Goal: Task Accomplishment & Management: Manage account settings

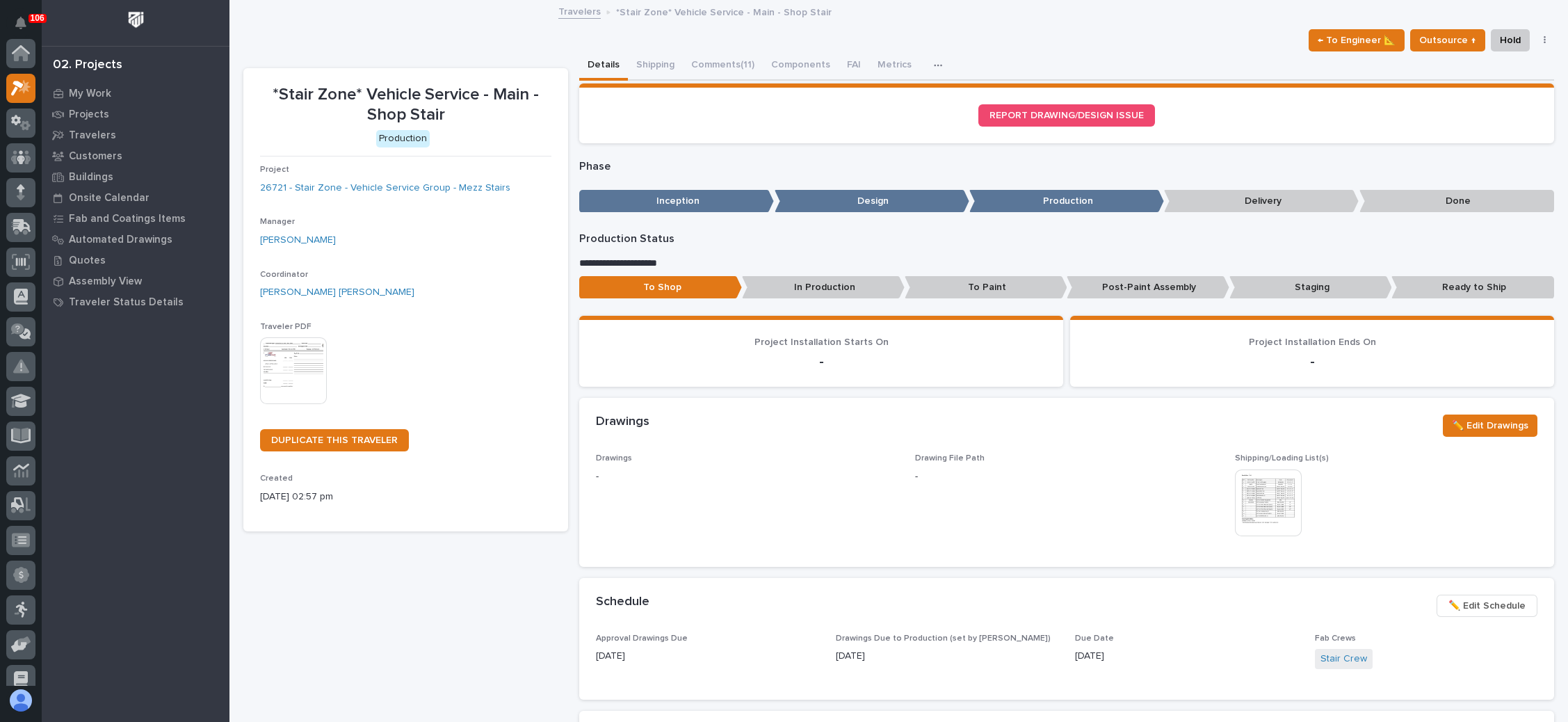
scroll to position [34, 0]
click at [20, 86] on icon at bounding box center [21, 89] width 20 height 16
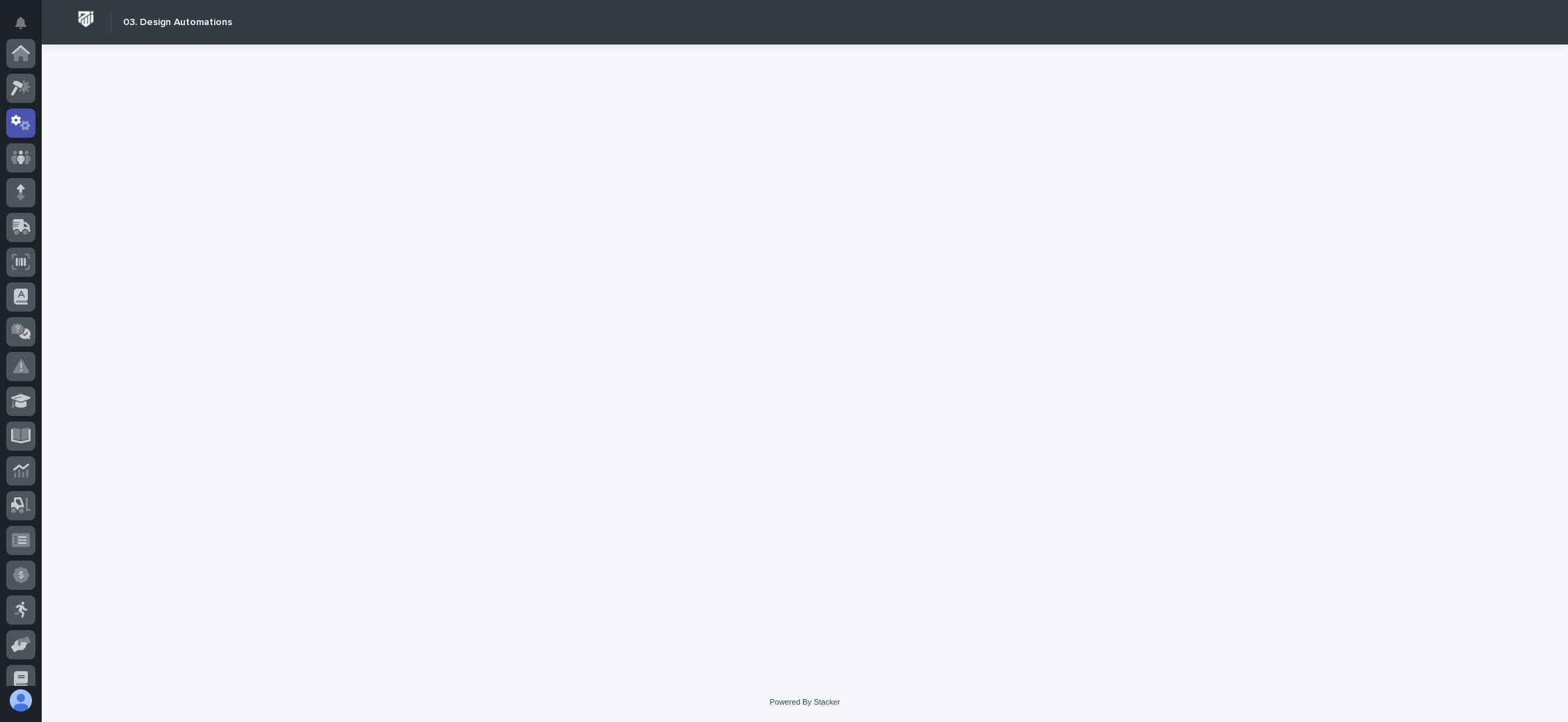
scroll to position [69, 0]
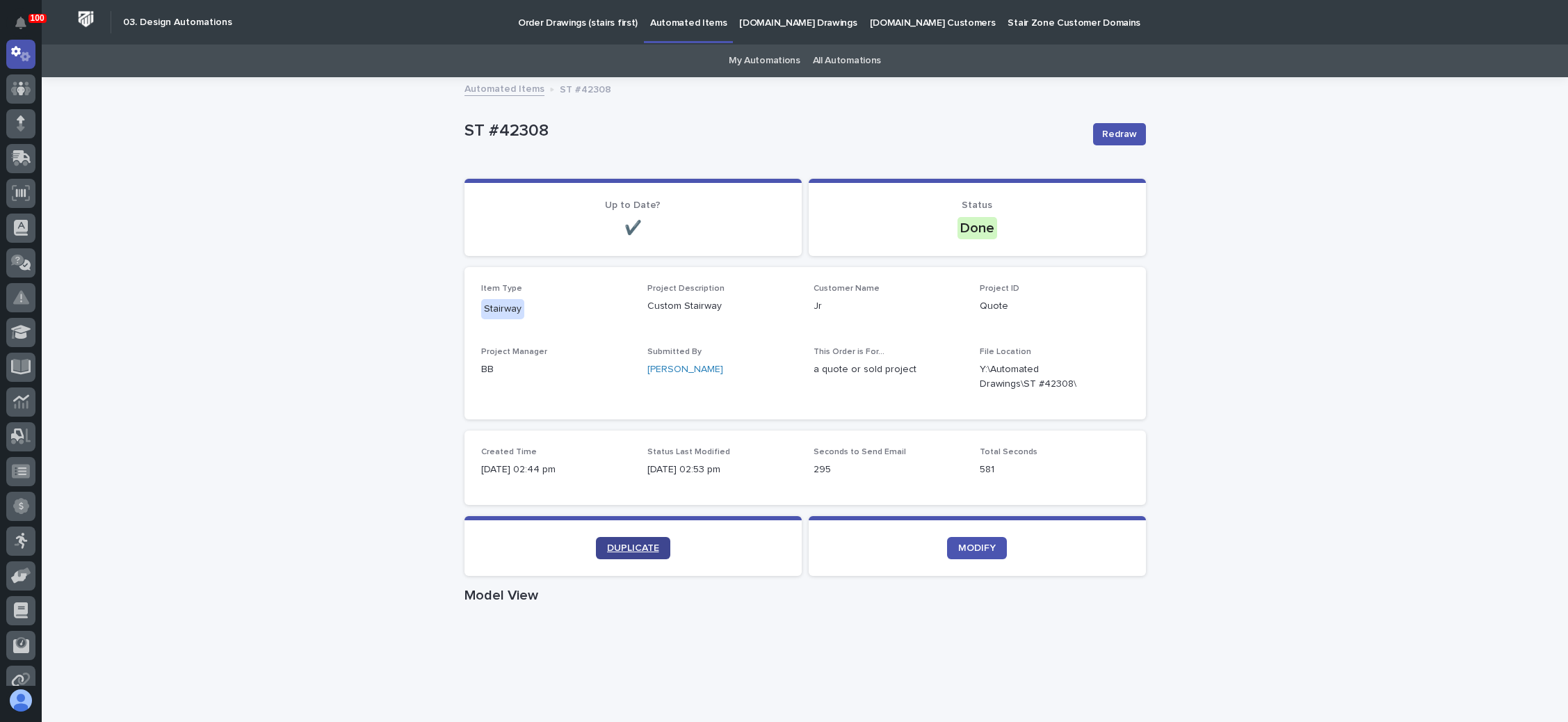
click at [625, 544] on span "DUPLICATE" at bounding box center [633, 548] width 52 height 10
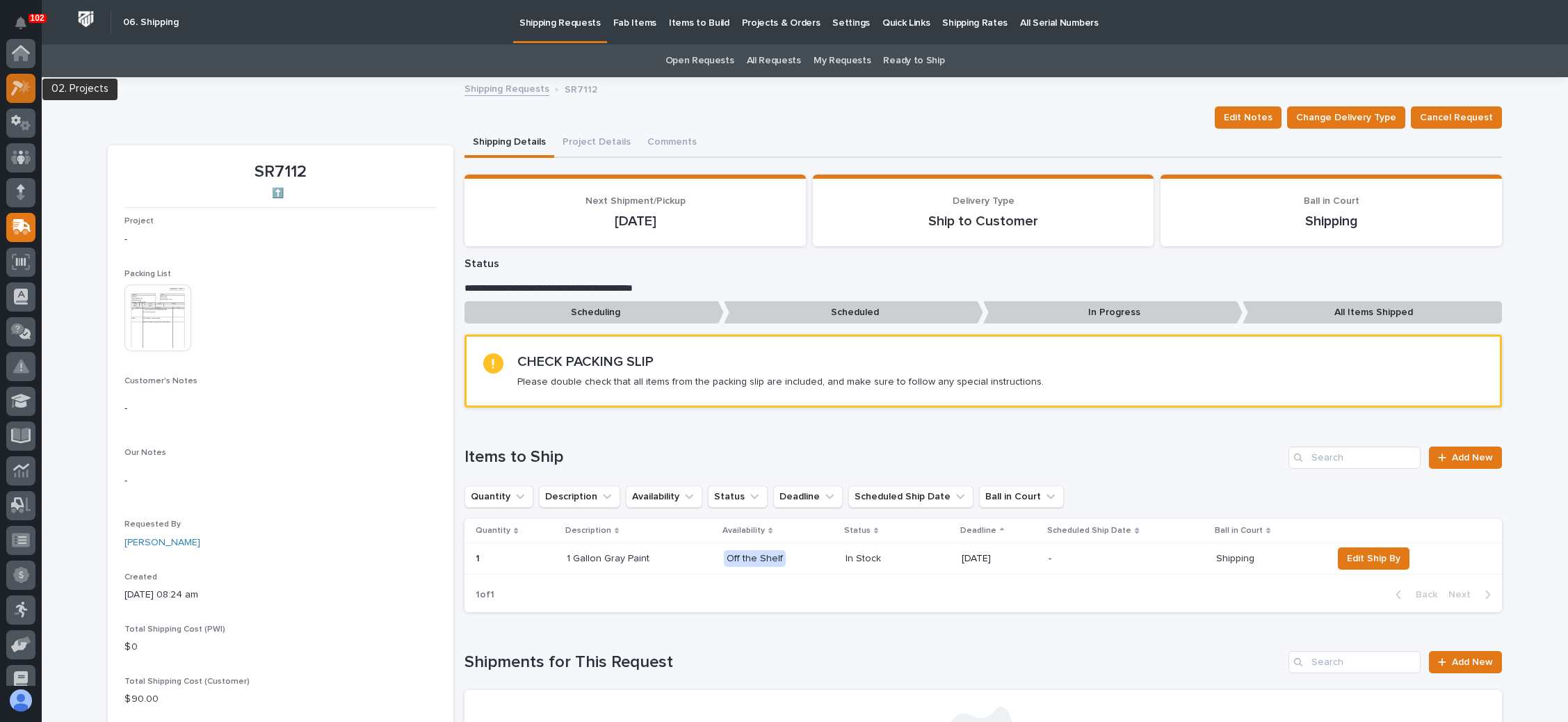
click at [21, 86] on icon at bounding box center [21, 88] width 20 height 16
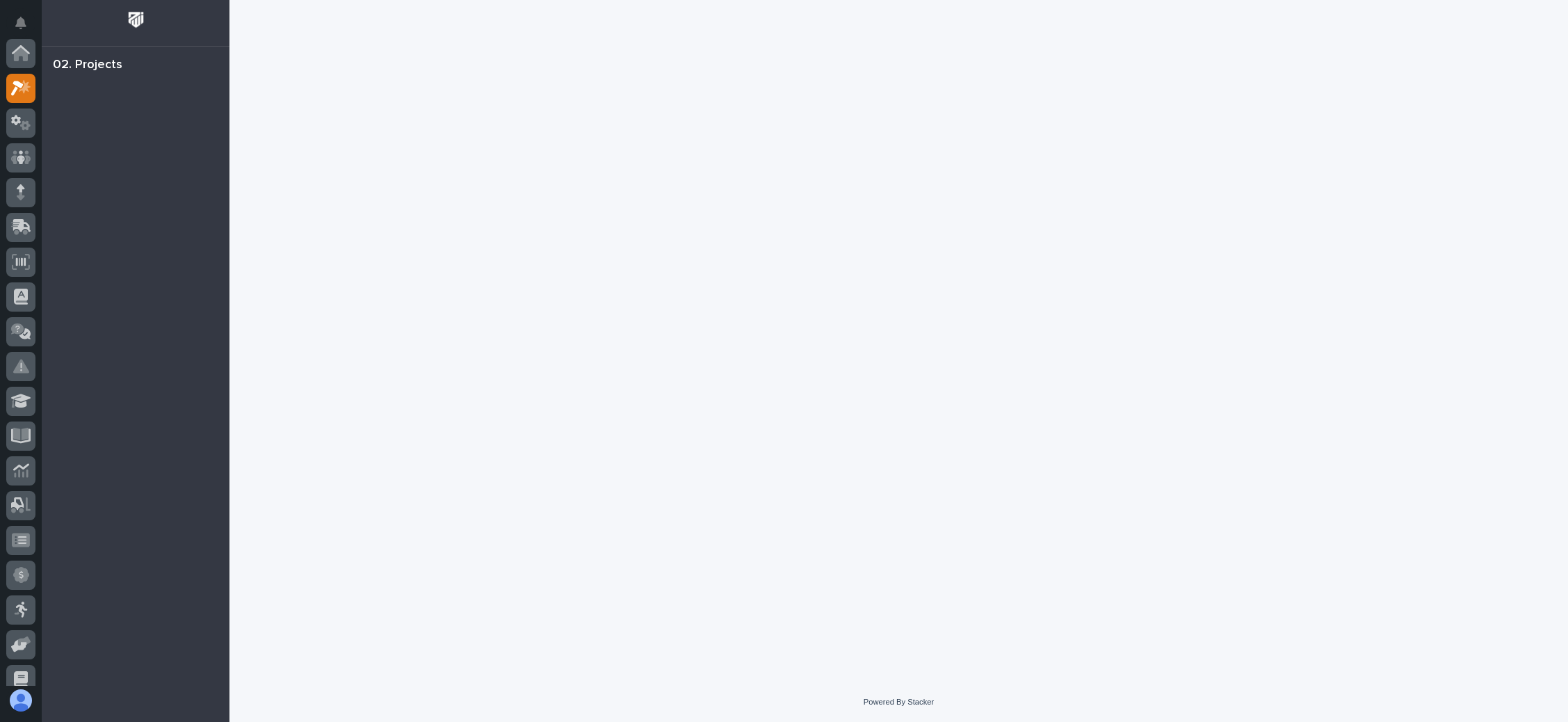
scroll to position [34, 0]
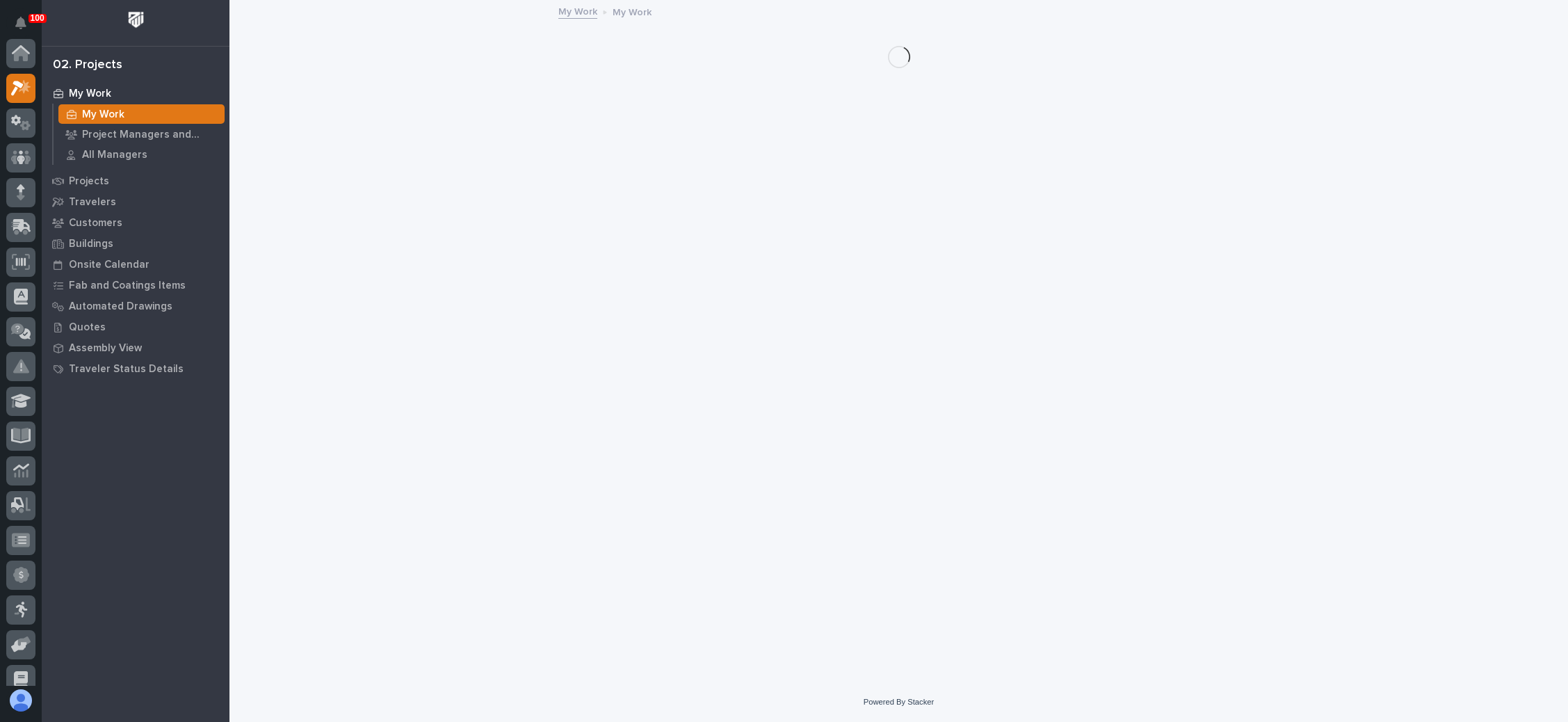
scroll to position [34, 0]
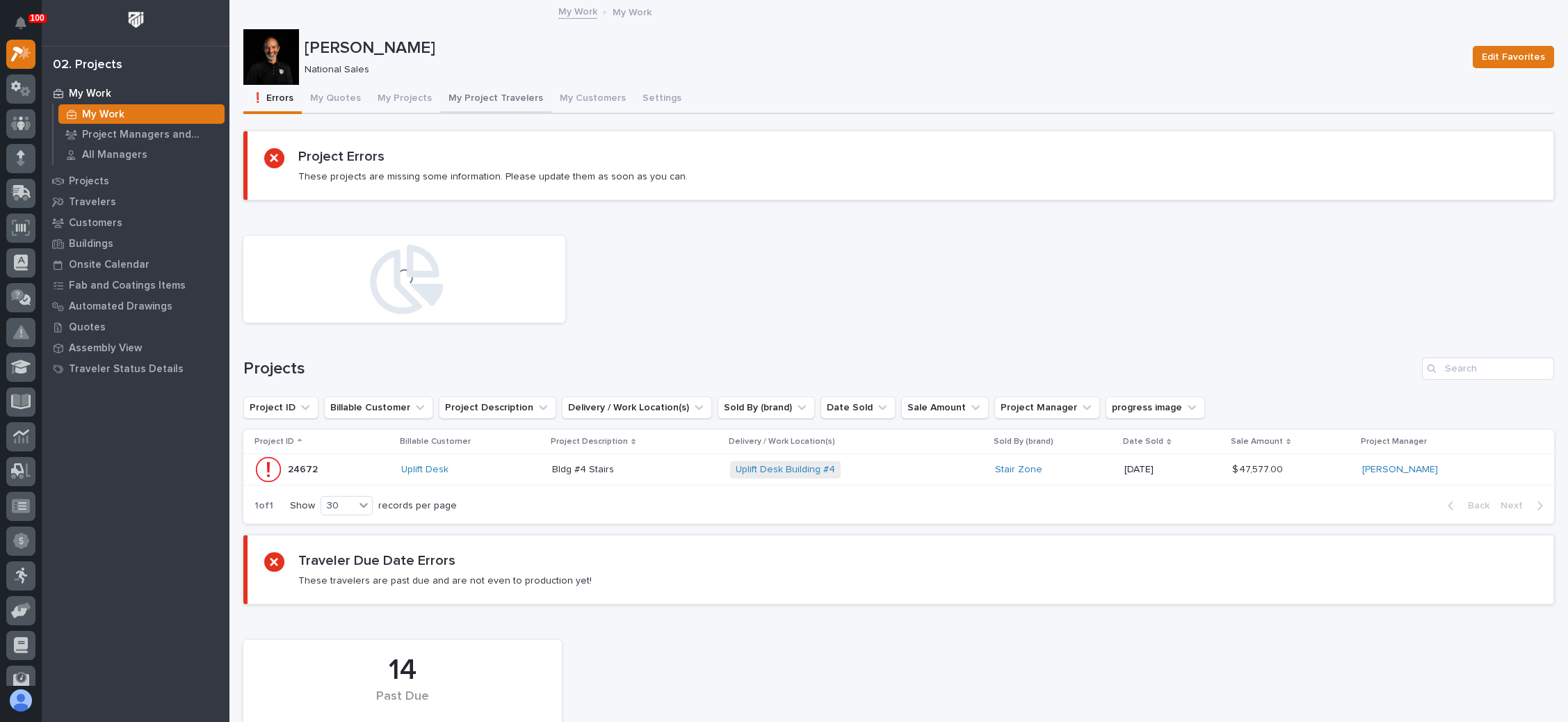
click at [469, 92] on button "My Project Travelers" at bounding box center [496, 99] width 111 height 29
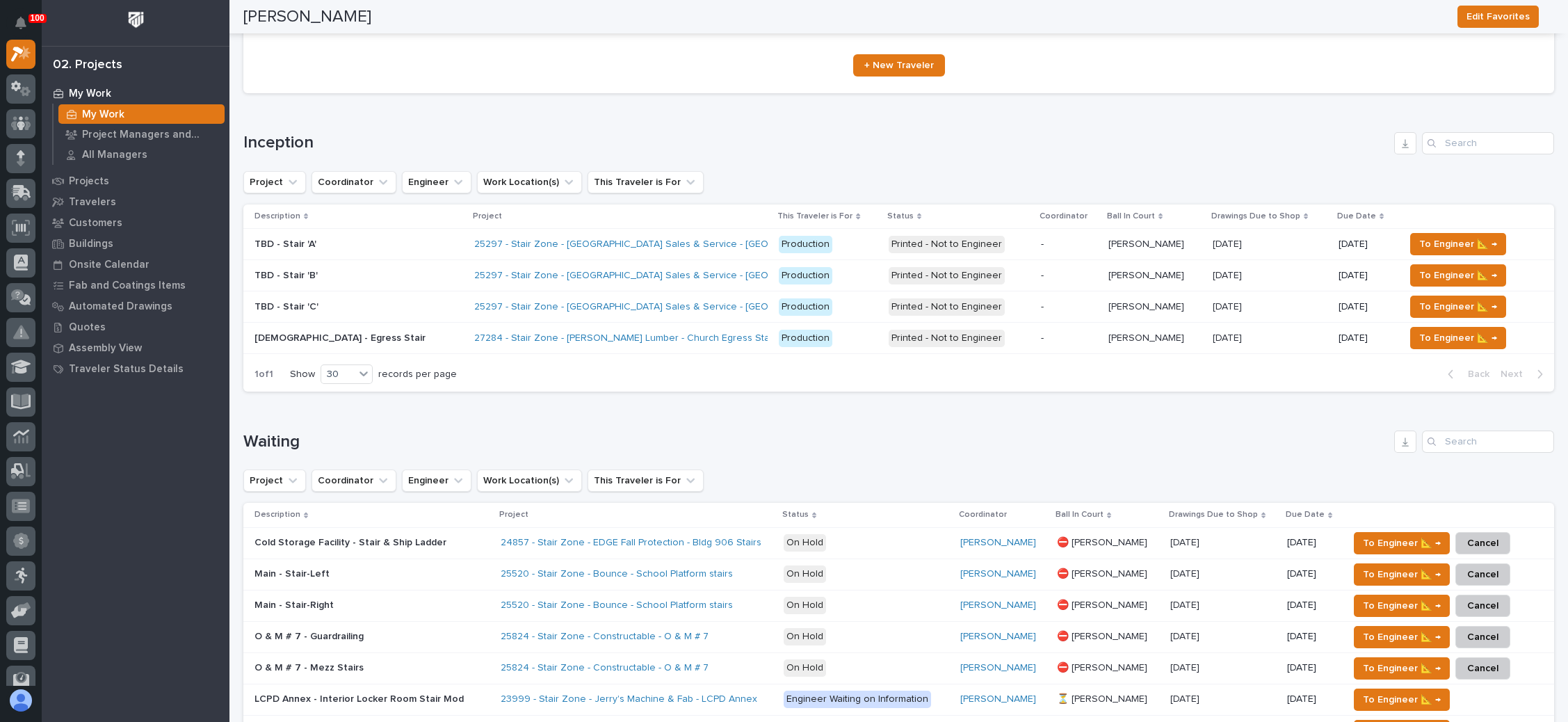
scroll to position [208, 0]
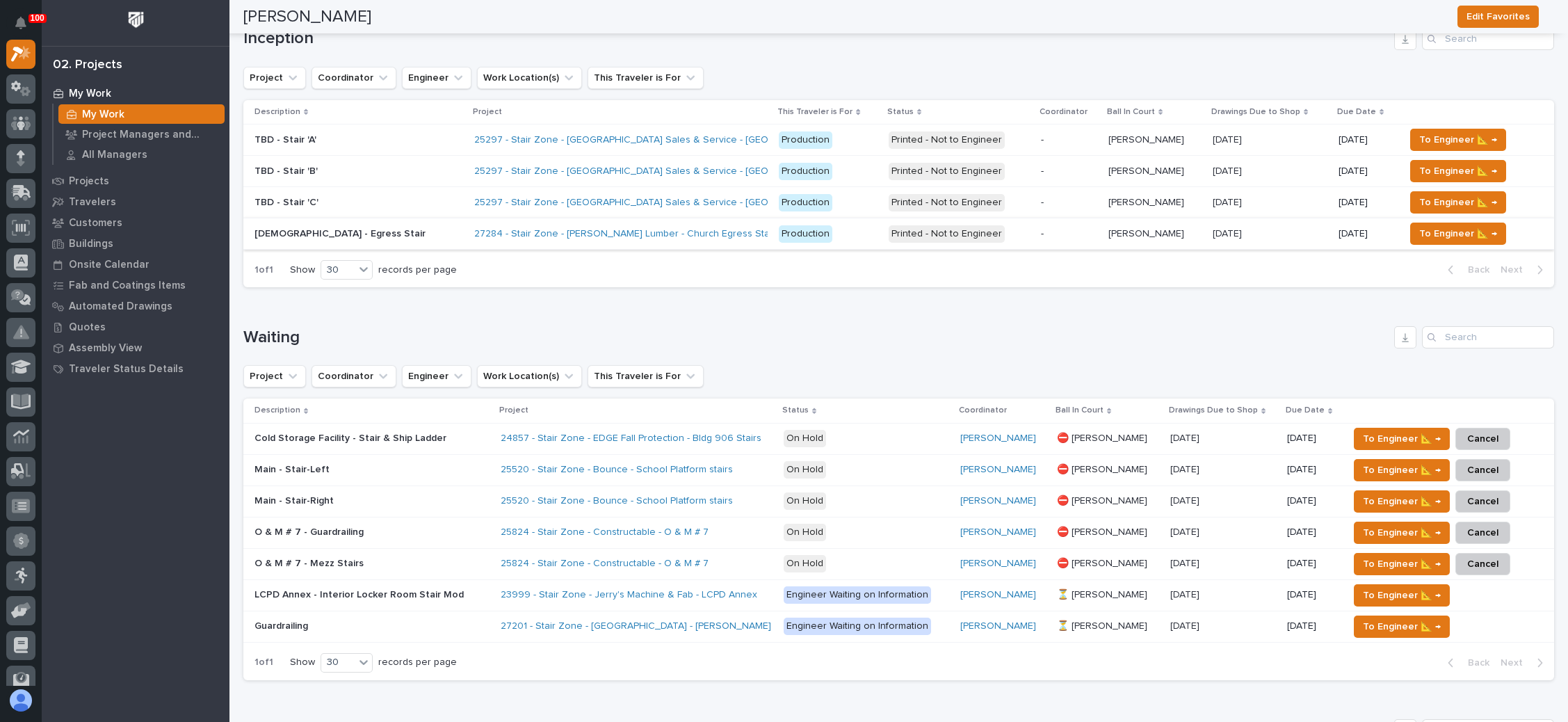
click at [1438, 219] on td "To Engineer 📐 →" at bounding box center [1477, 234] width 155 height 31
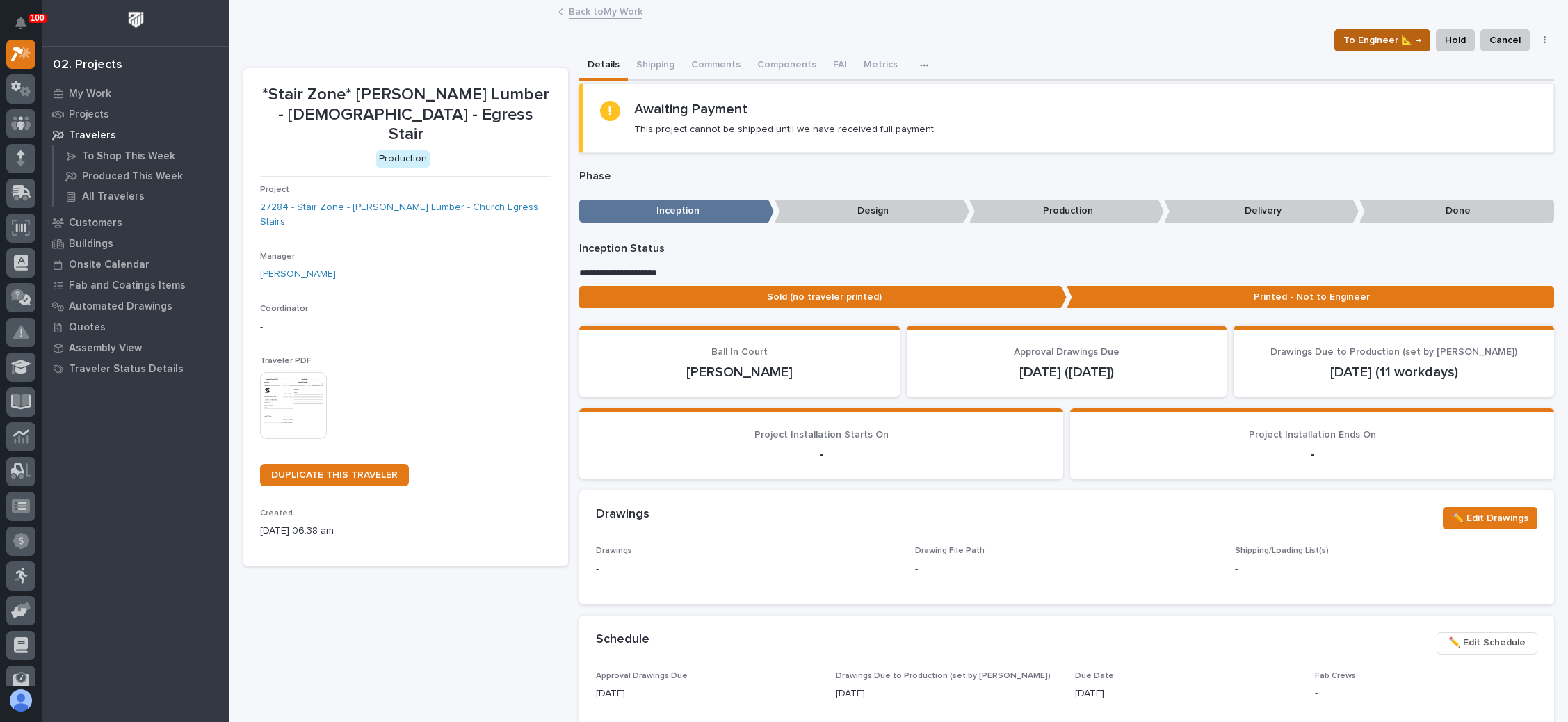
click at [1389, 35] on span "To Engineer 📐 →" at bounding box center [1382, 40] width 78 height 17
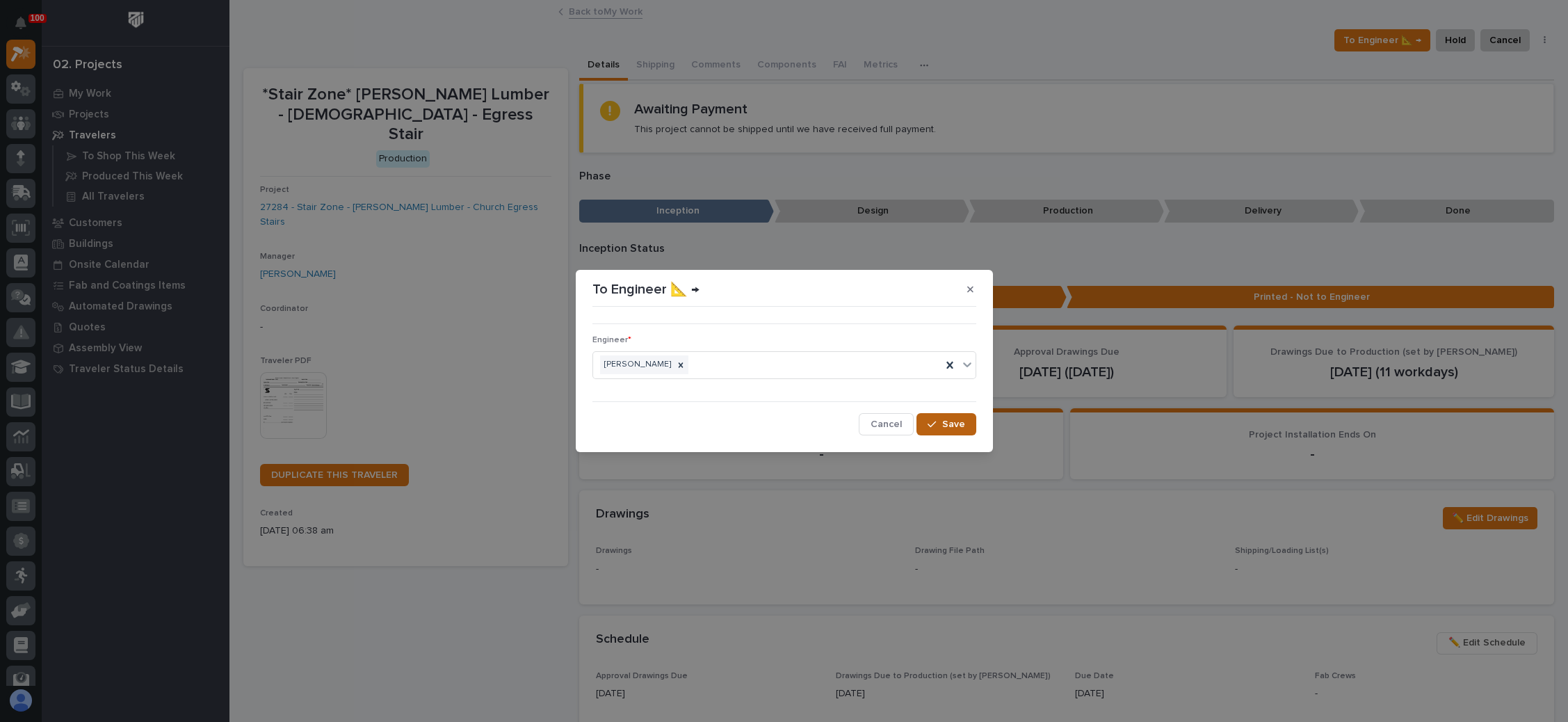
click at [938, 421] on div "button" at bounding box center [934, 424] width 14 height 10
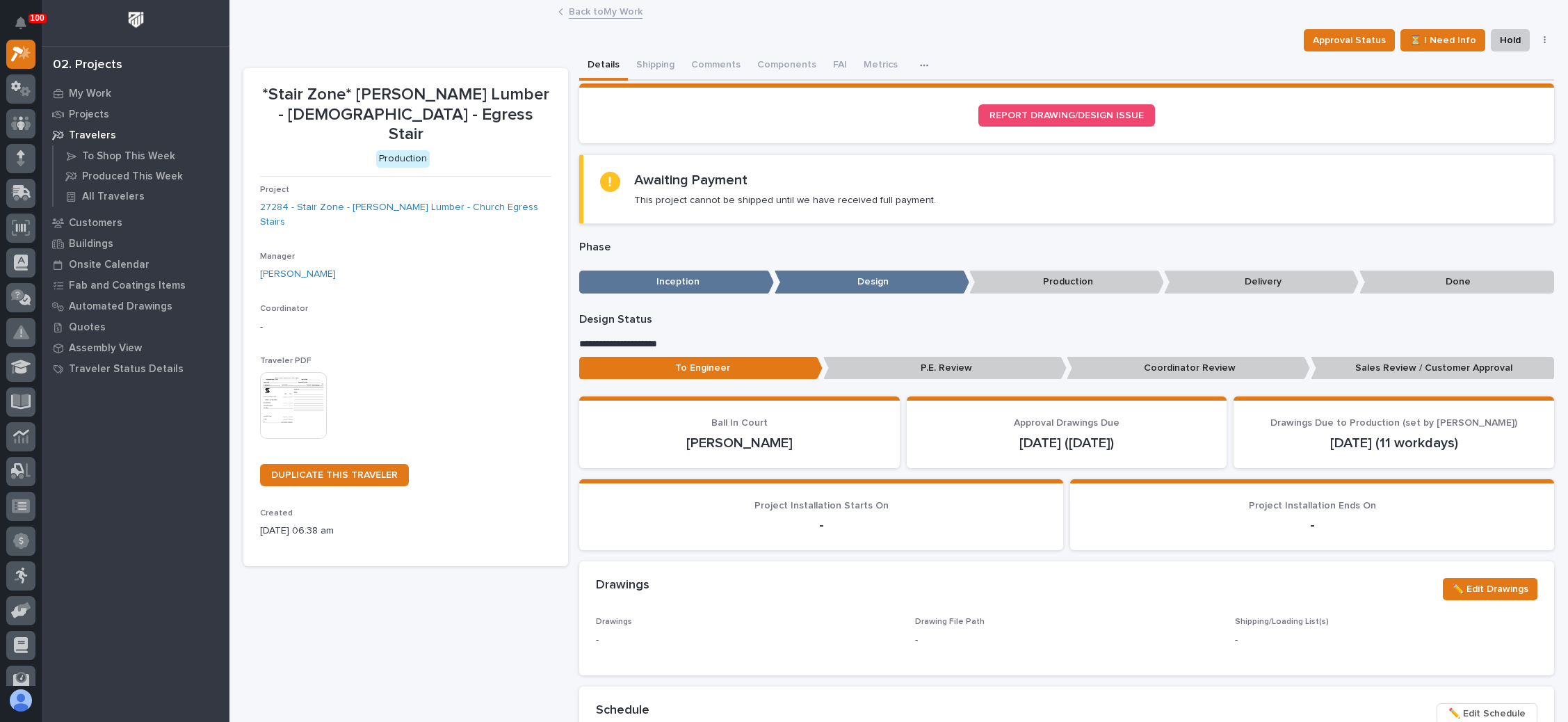
click at [603, 7] on link "Back to My Work" at bounding box center [606, 11] width 74 height 16
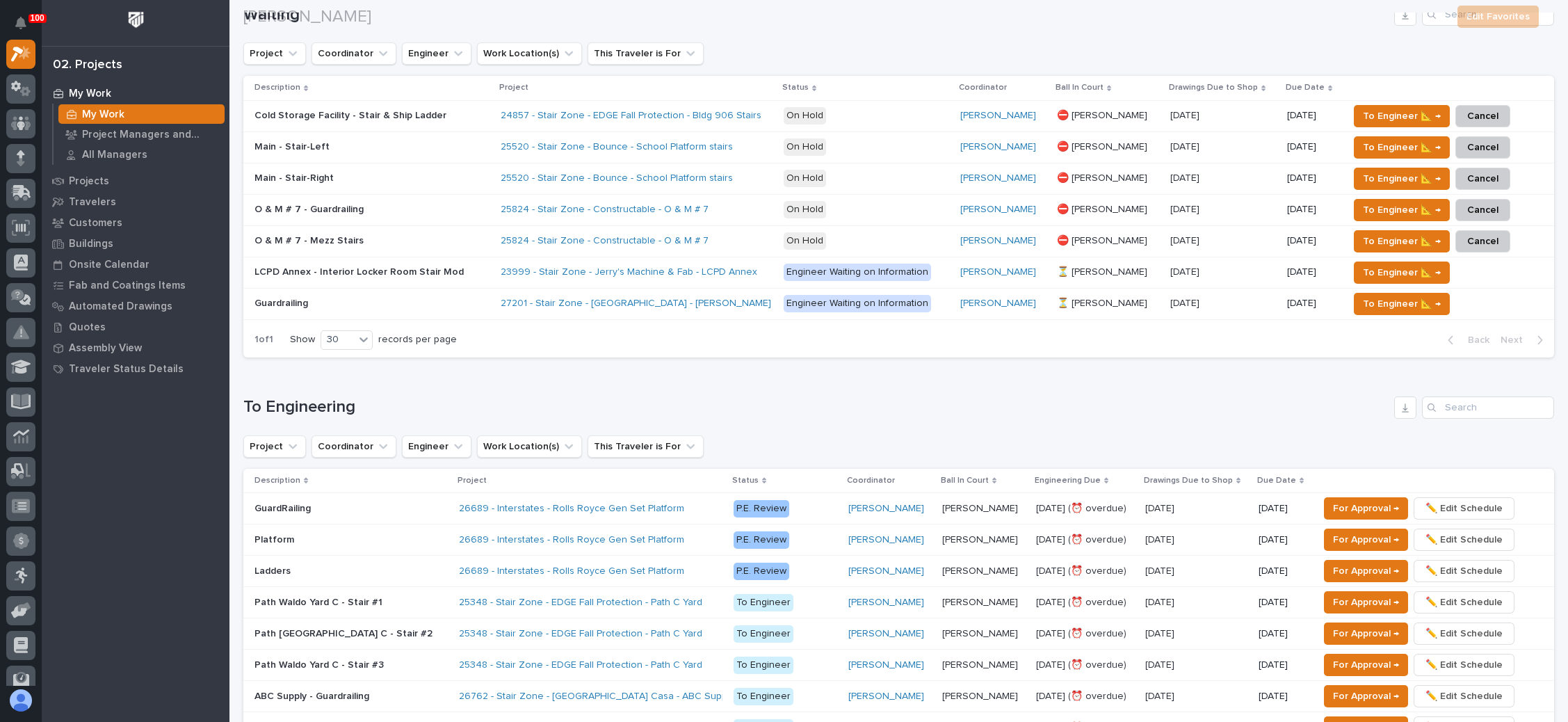
scroll to position [522, 0]
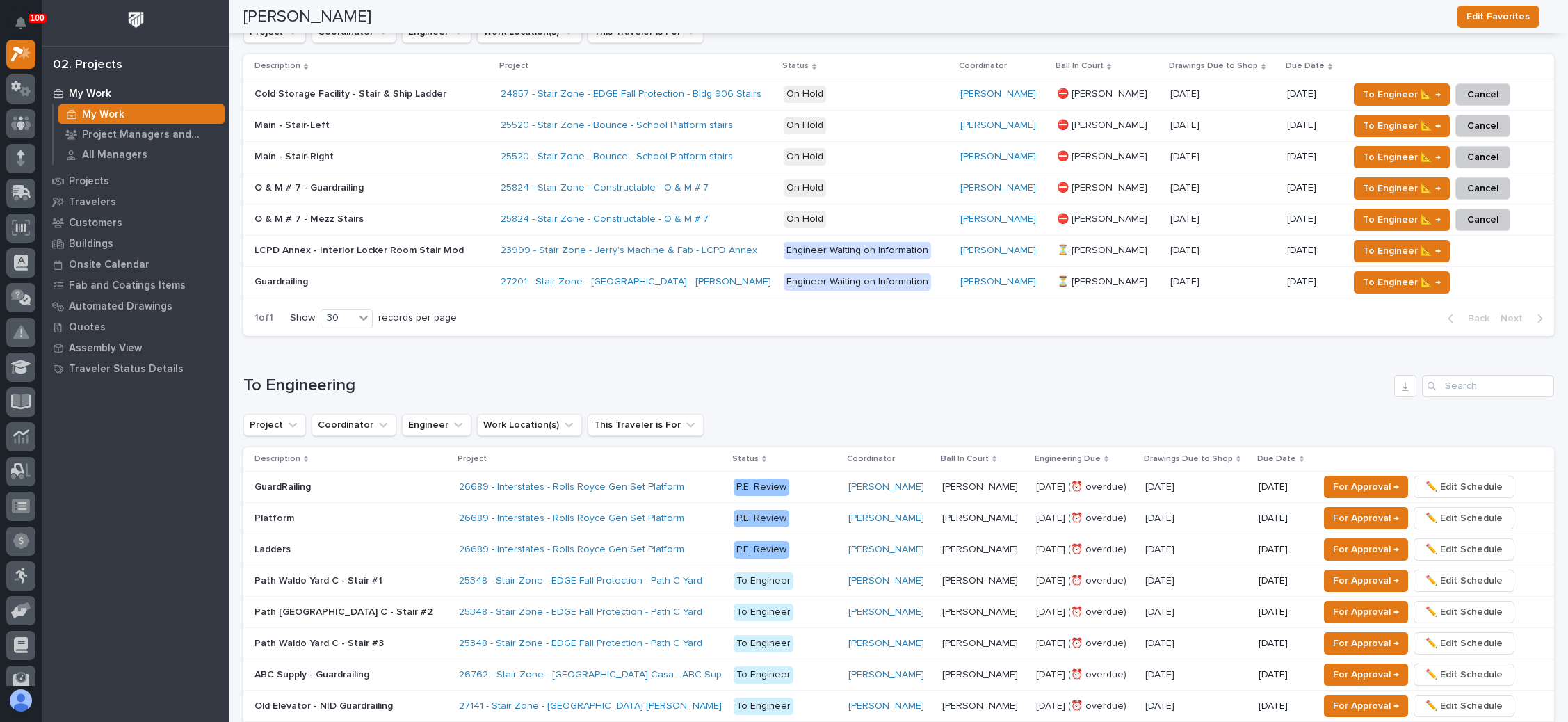
click at [1170, 274] on p "10/15/2025" at bounding box center [1186, 281] width 32 height 15
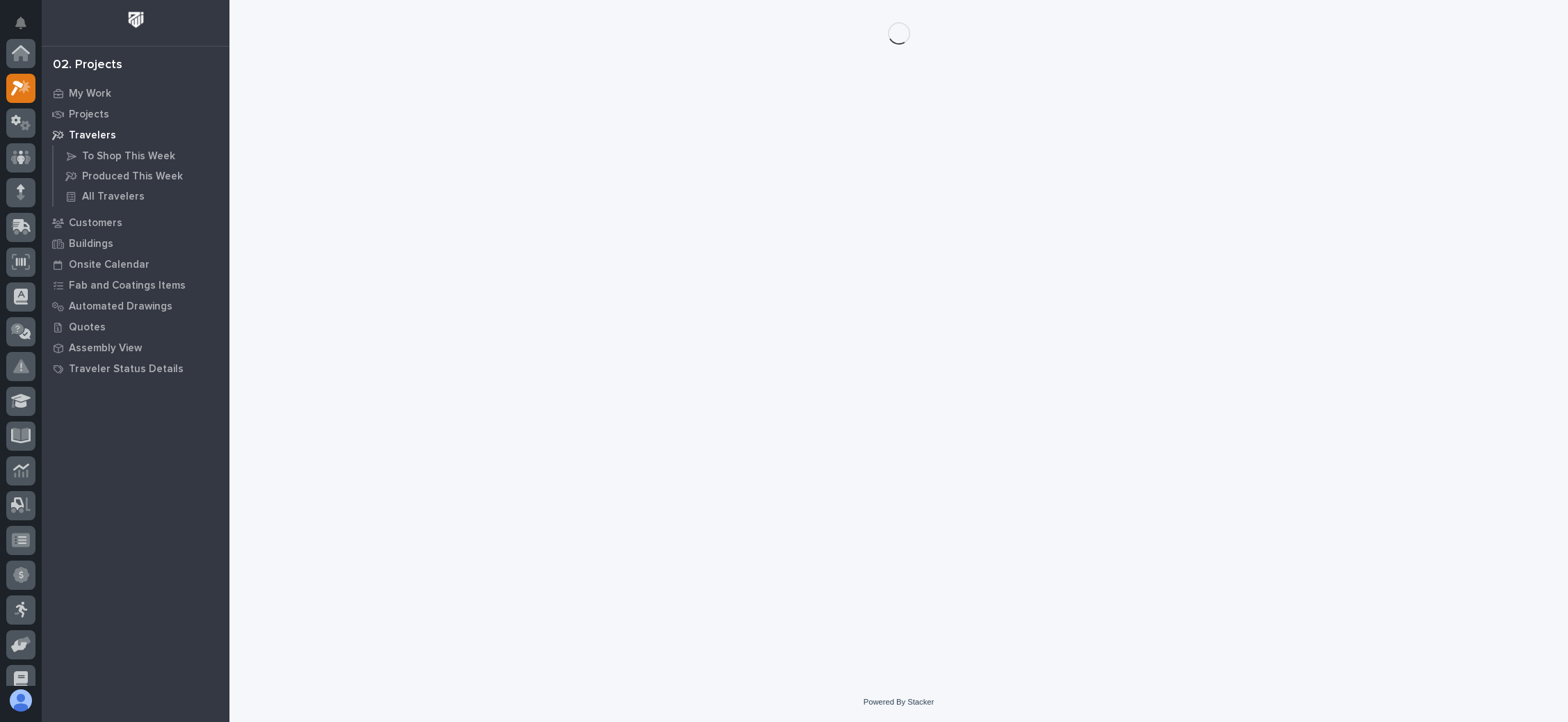
scroll to position [34, 0]
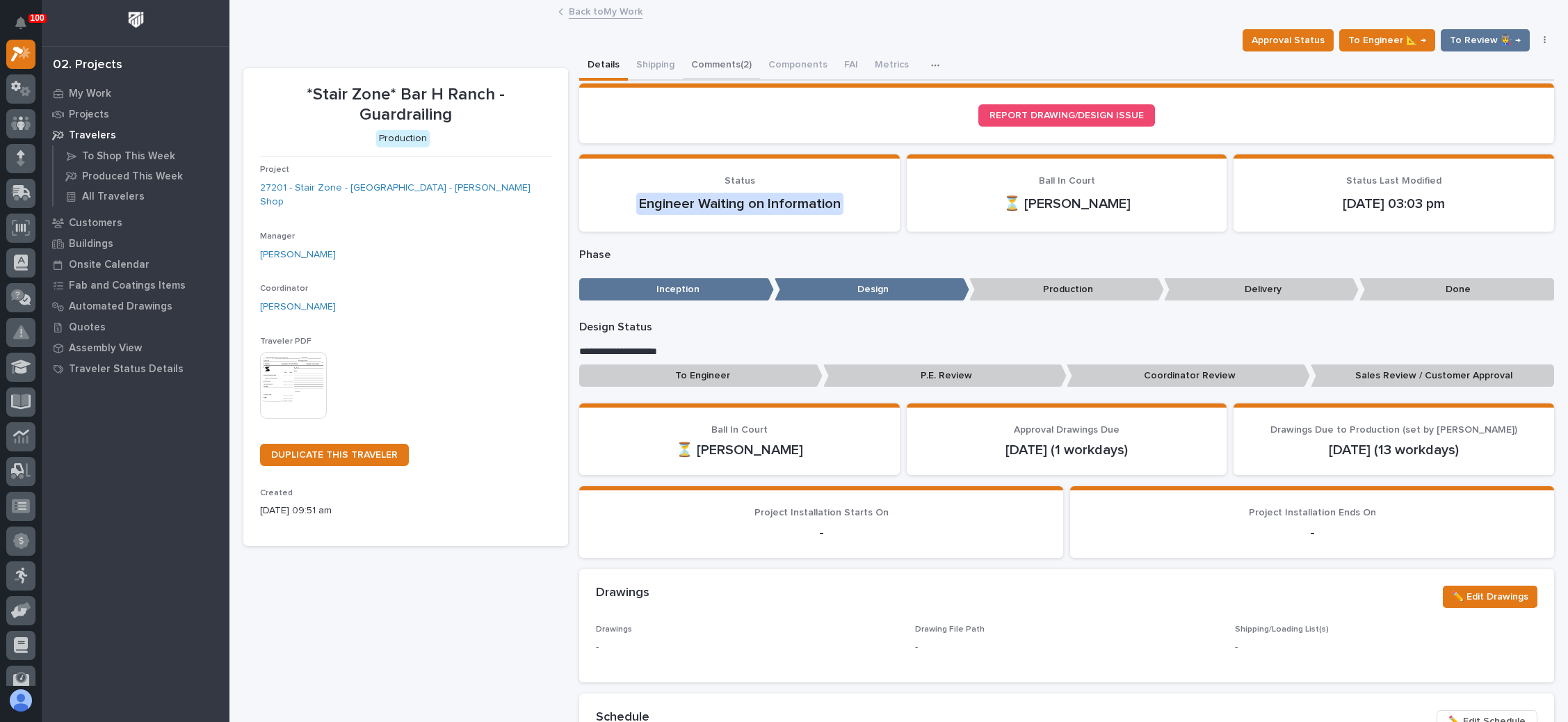
click at [740, 62] on button "Comments (2)" at bounding box center [722, 66] width 78 height 29
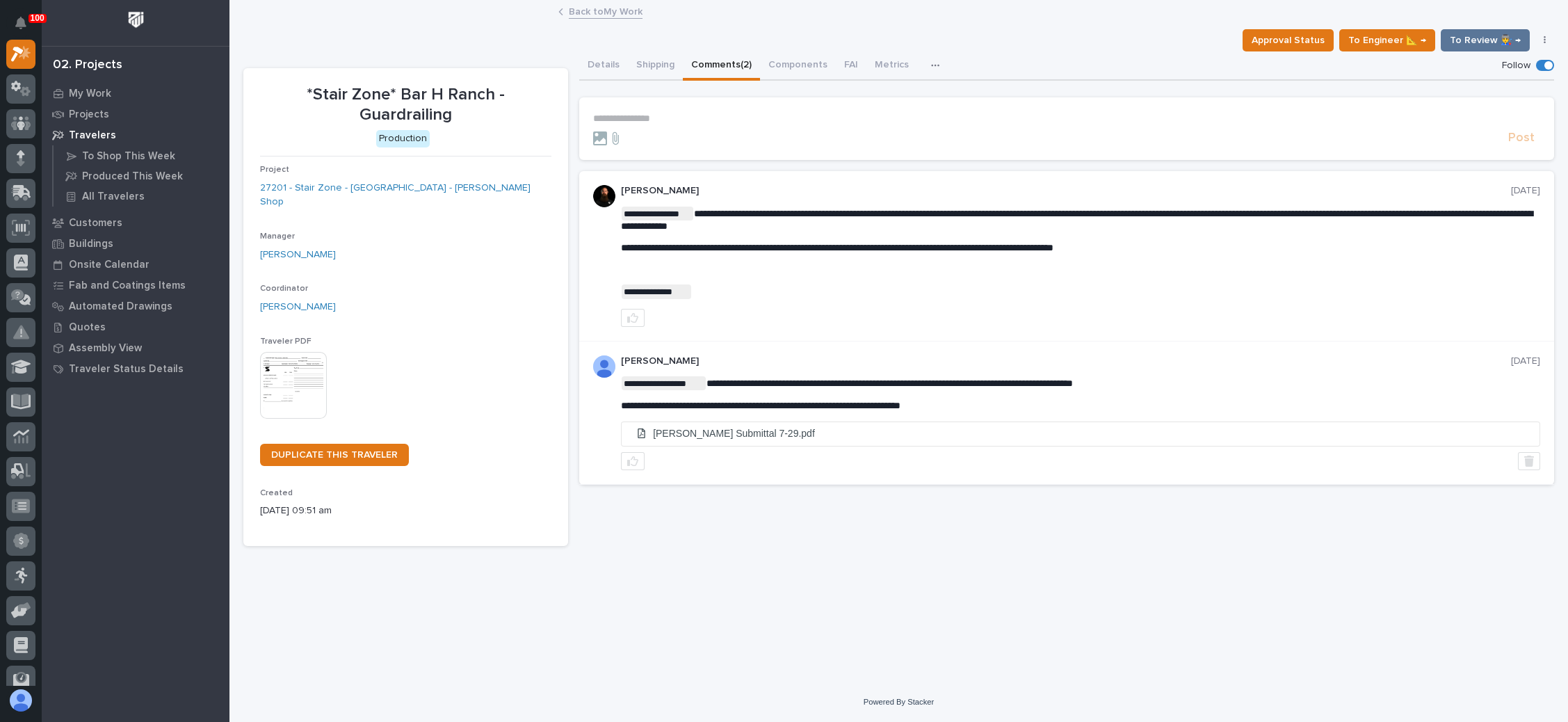
click at [667, 116] on p "**********" at bounding box center [1066, 119] width 947 height 12
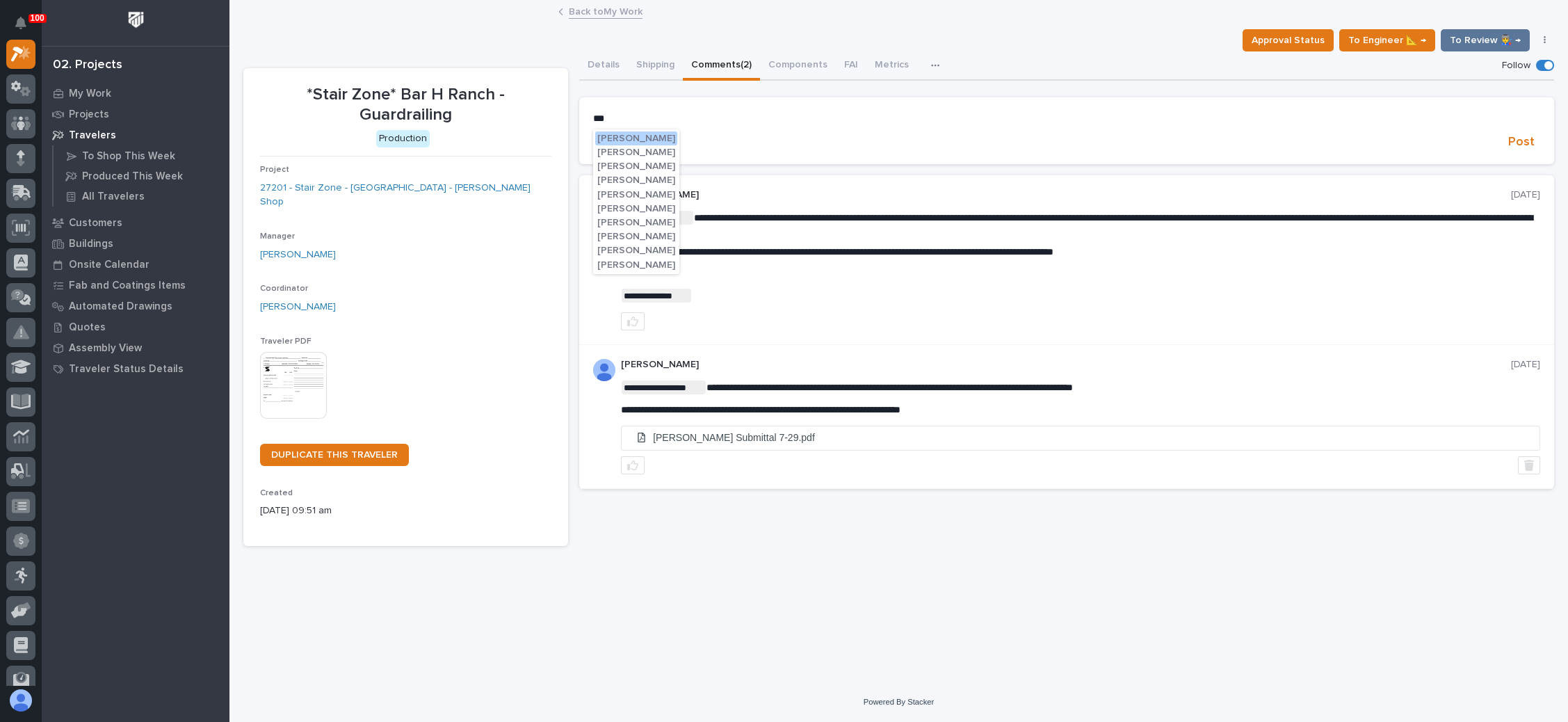
click at [648, 135] on span "[PERSON_NAME]" at bounding box center [636, 138] width 78 height 10
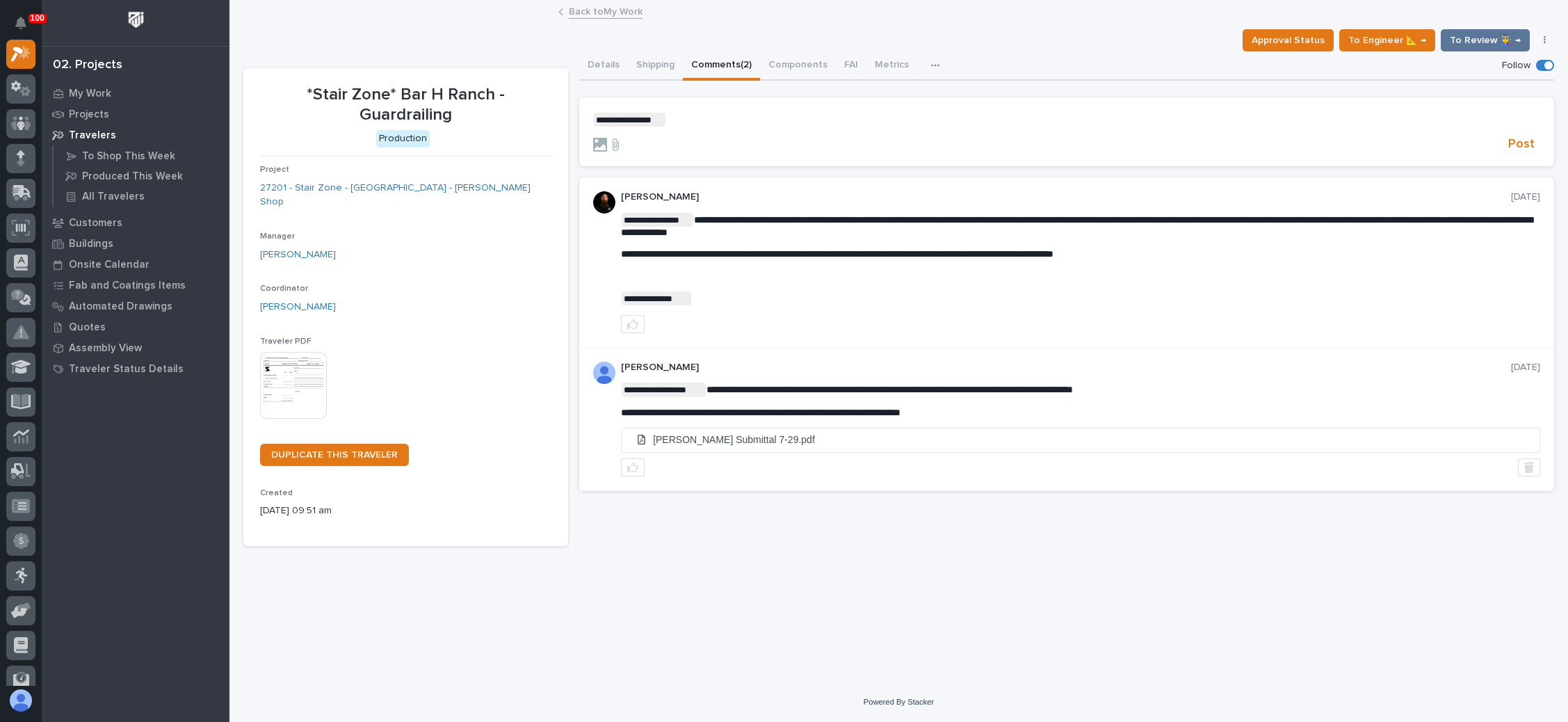
click at [686, 120] on p "**********" at bounding box center [1066, 119] width 947 height 14
drag, startPoint x: 1526, startPoint y: 140, endPoint x: 1517, endPoint y: 141, distance: 9.1
click at [1523, 140] on span "Post" at bounding box center [1521, 144] width 26 height 16
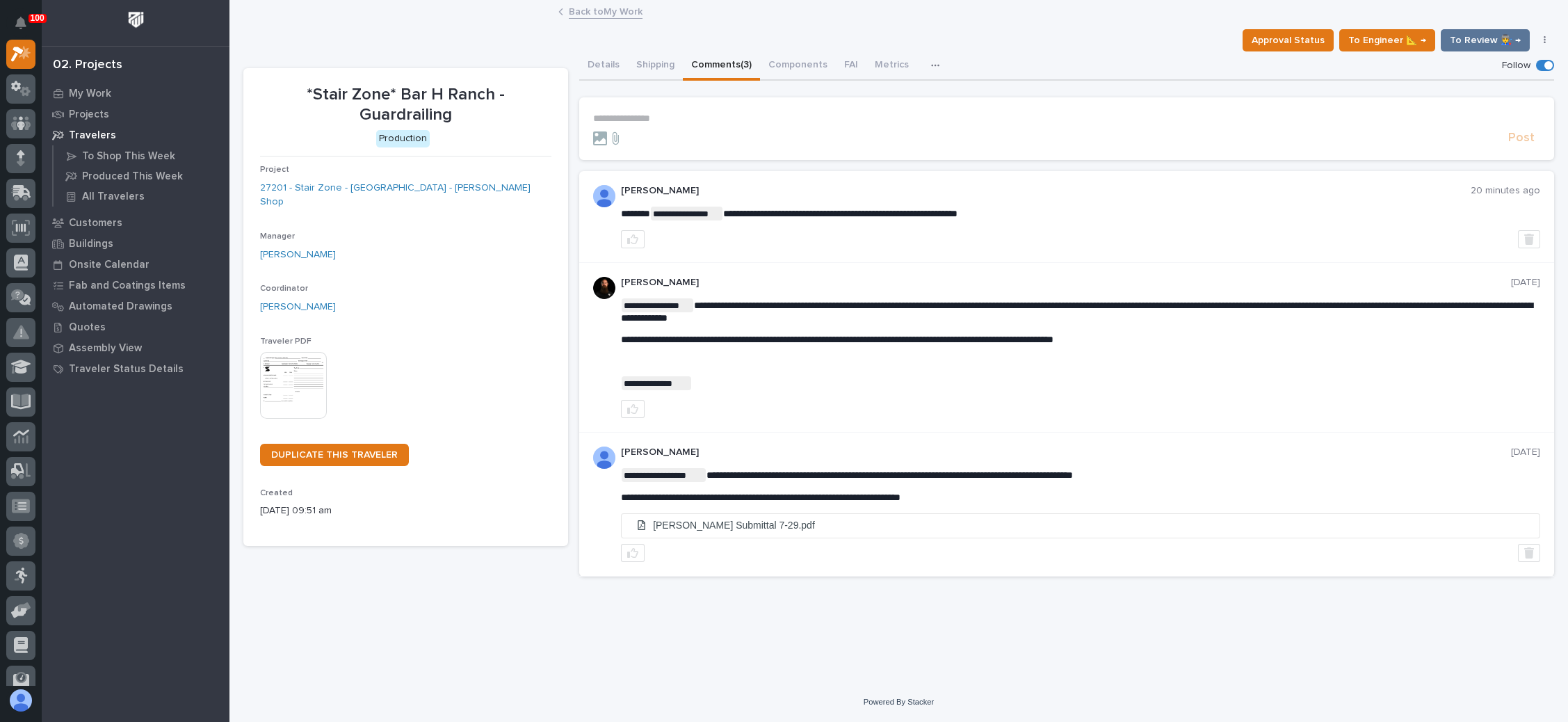
click at [591, 12] on link "Back to My Work" at bounding box center [606, 11] width 74 height 16
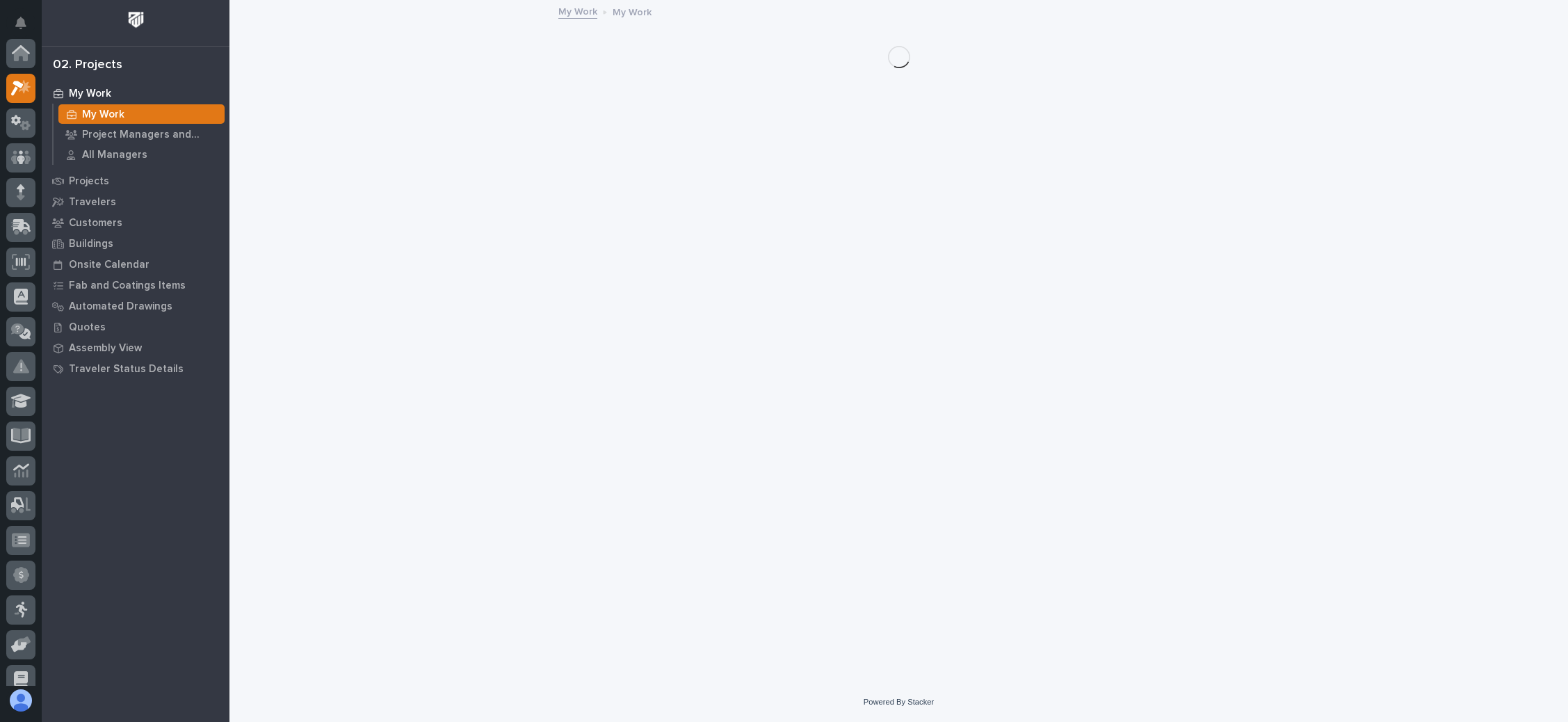
scroll to position [34, 0]
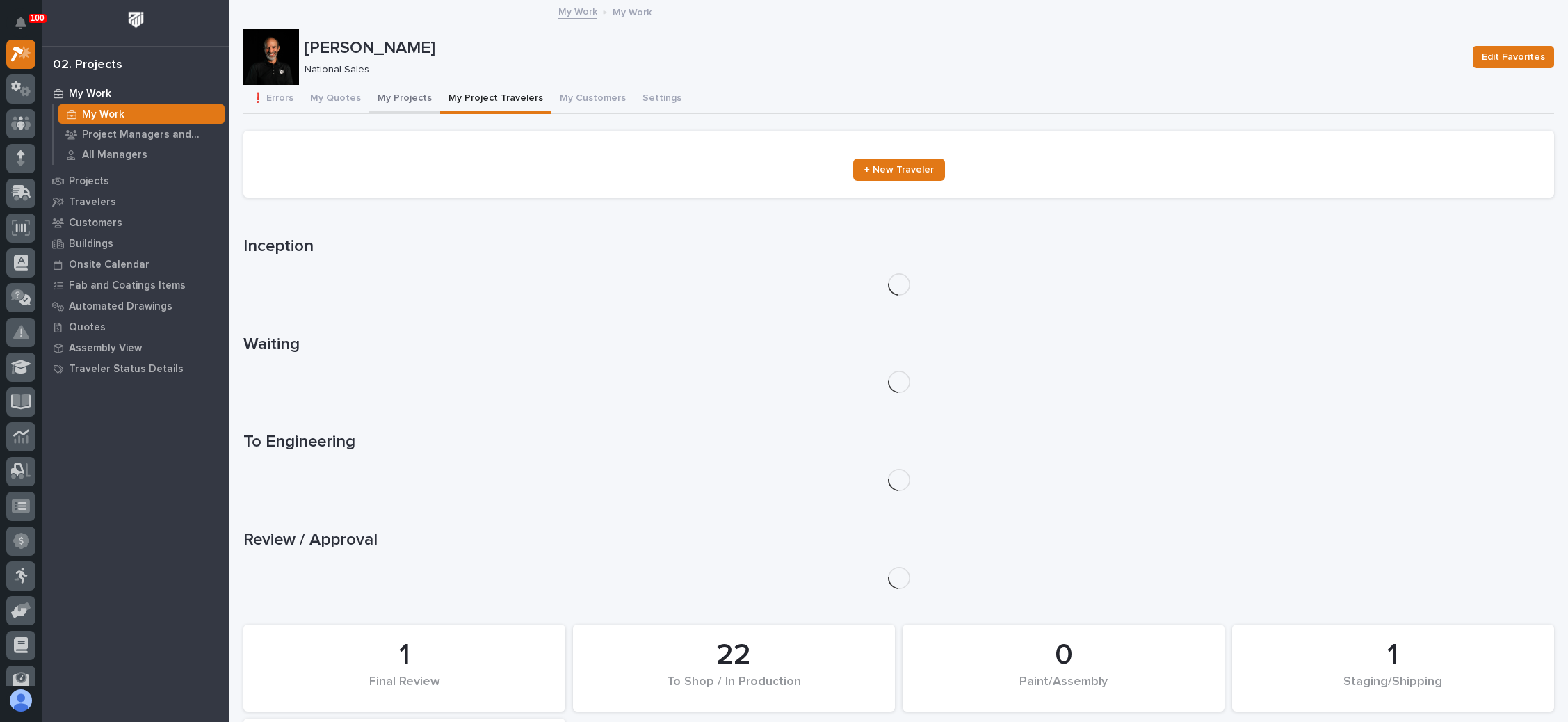
click at [404, 92] on button "My Projects" at bounding box center [404, 99] width 71 height 29
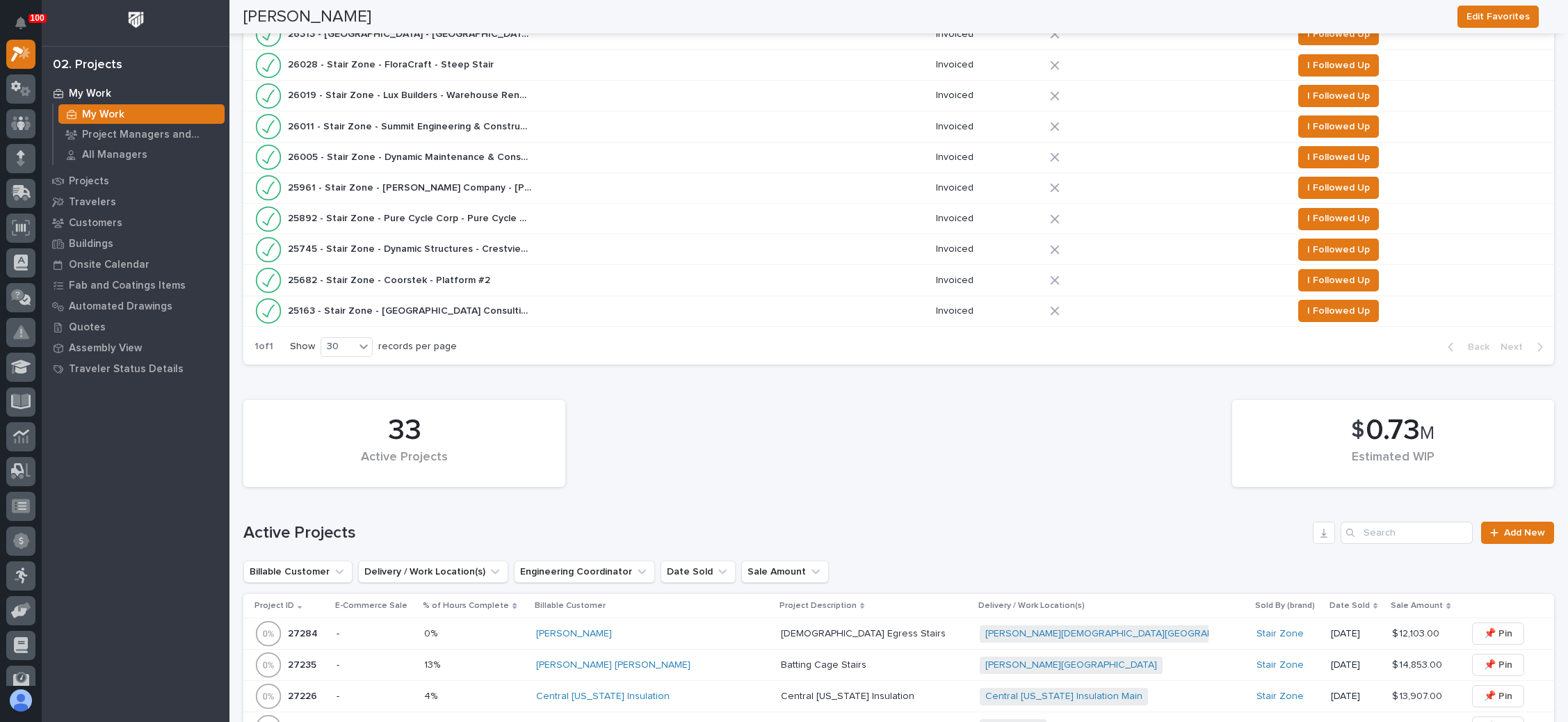
scroll to position [835, 0]
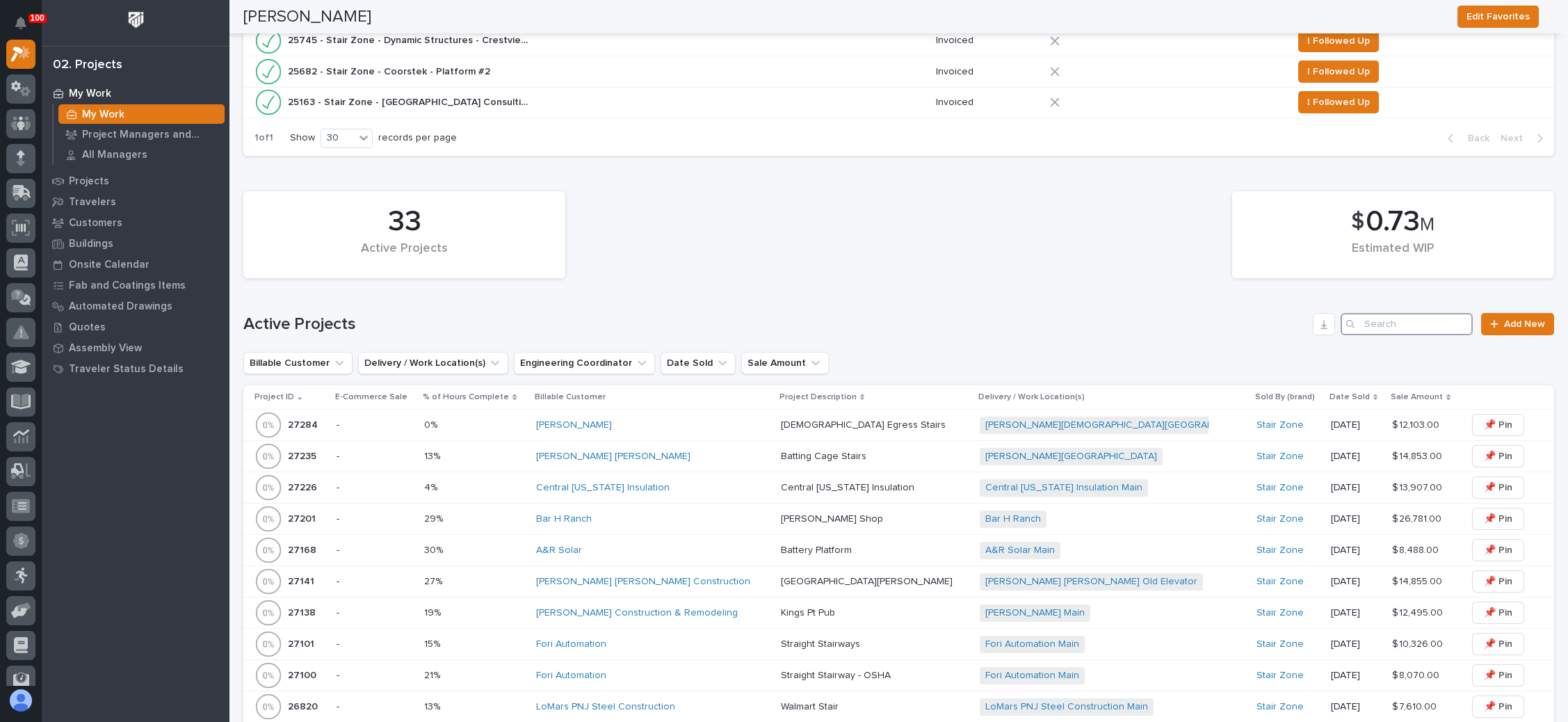
click at [1359, 317] on input "Search" at bounding box center [1406, 324] width 132 height 22
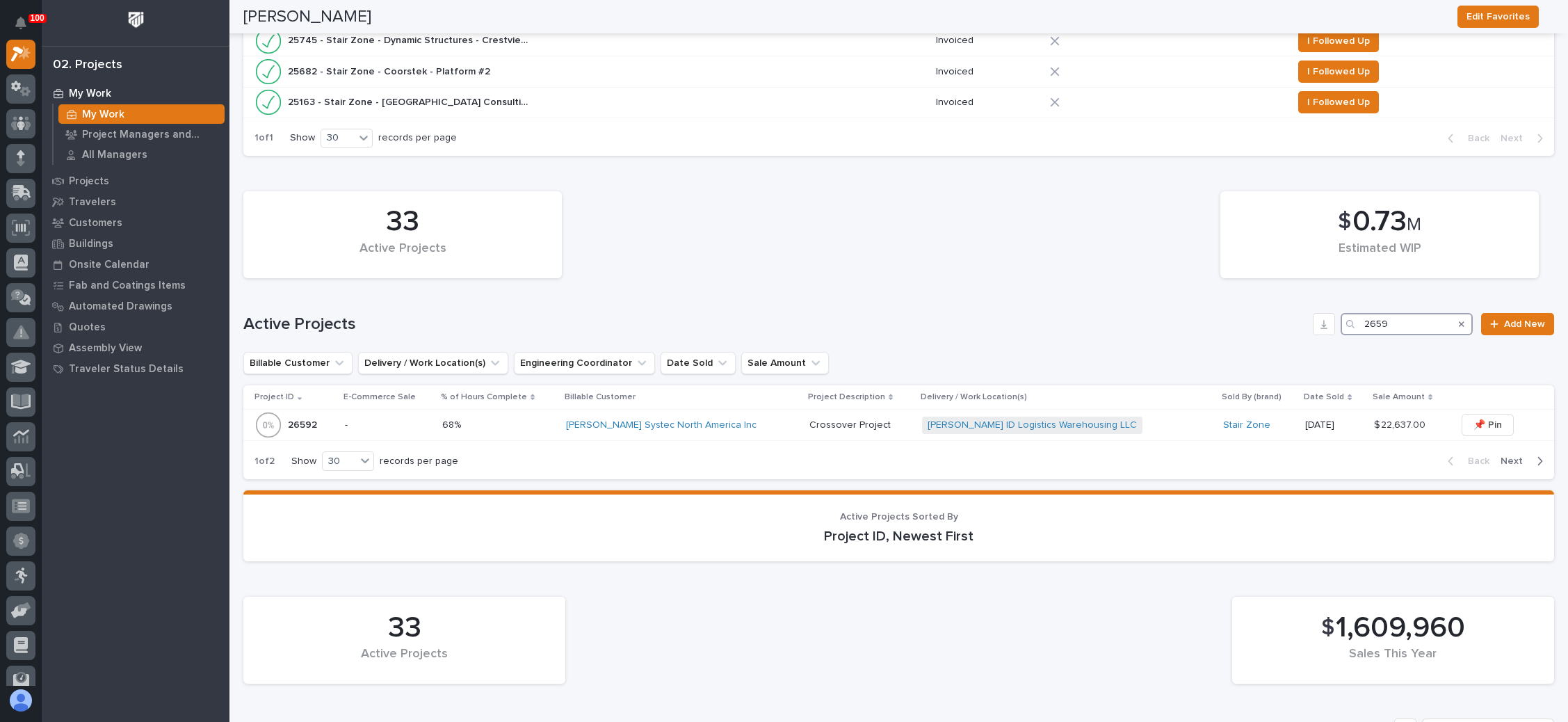
type input "26592"
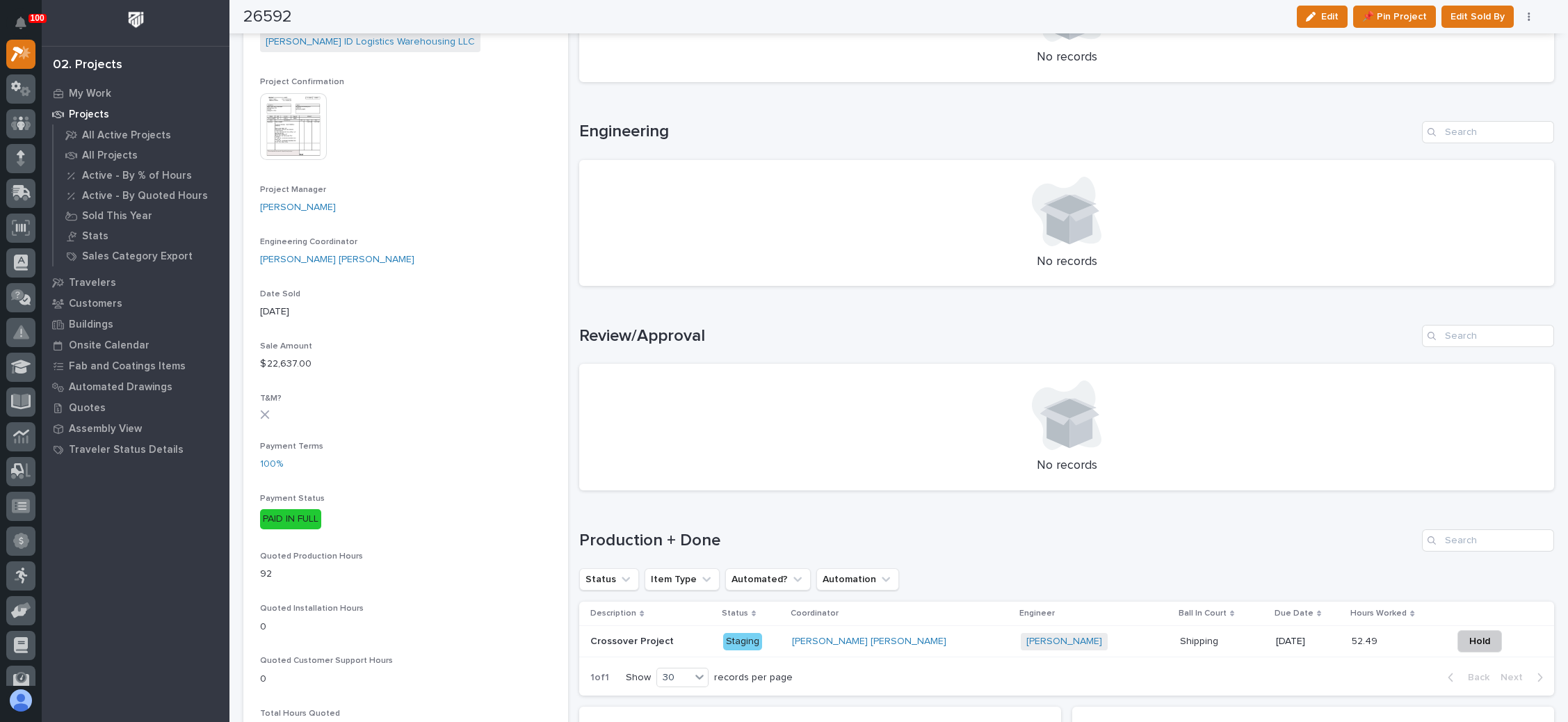
scroll to position [626, 0]
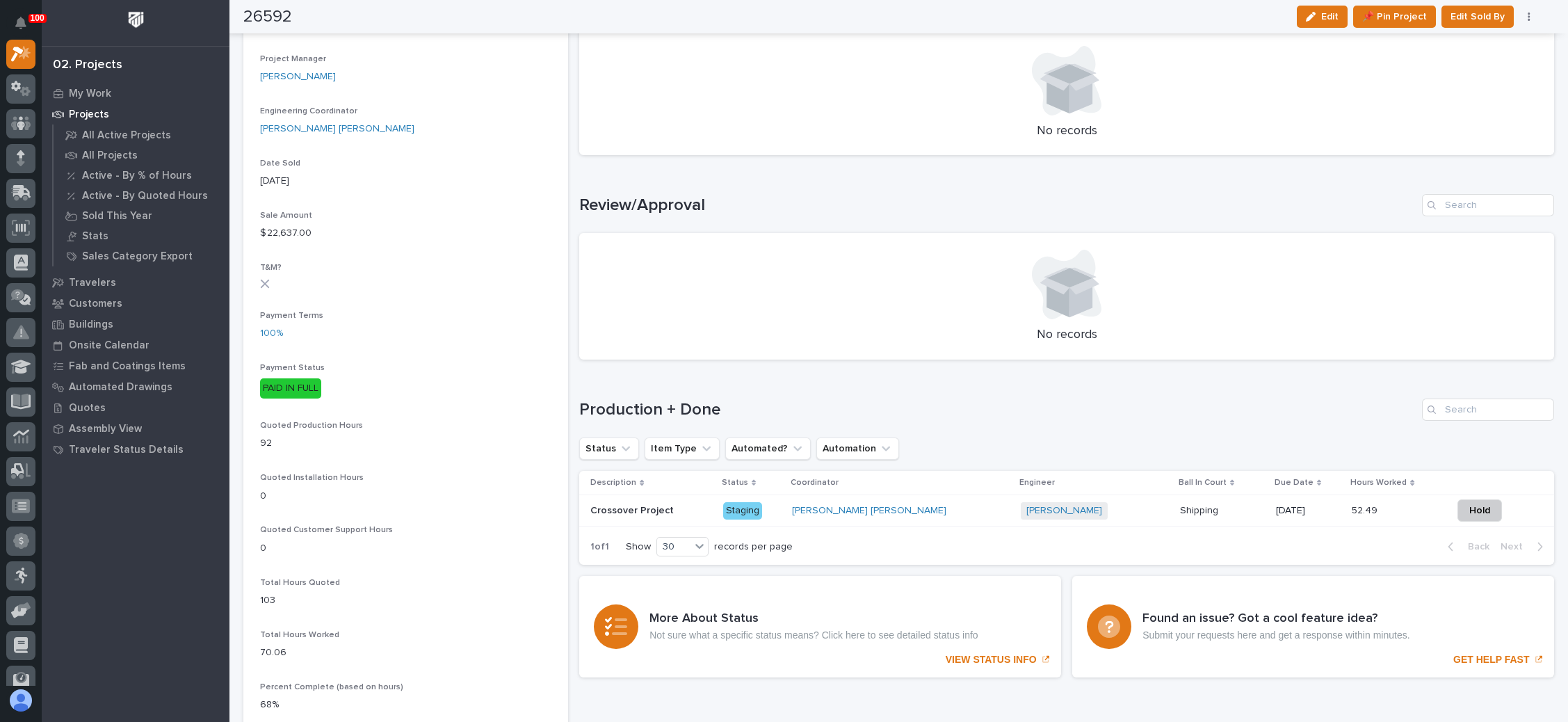
click at [1180, 508] on p at bounding box center [1223, 511] width 85 height 12
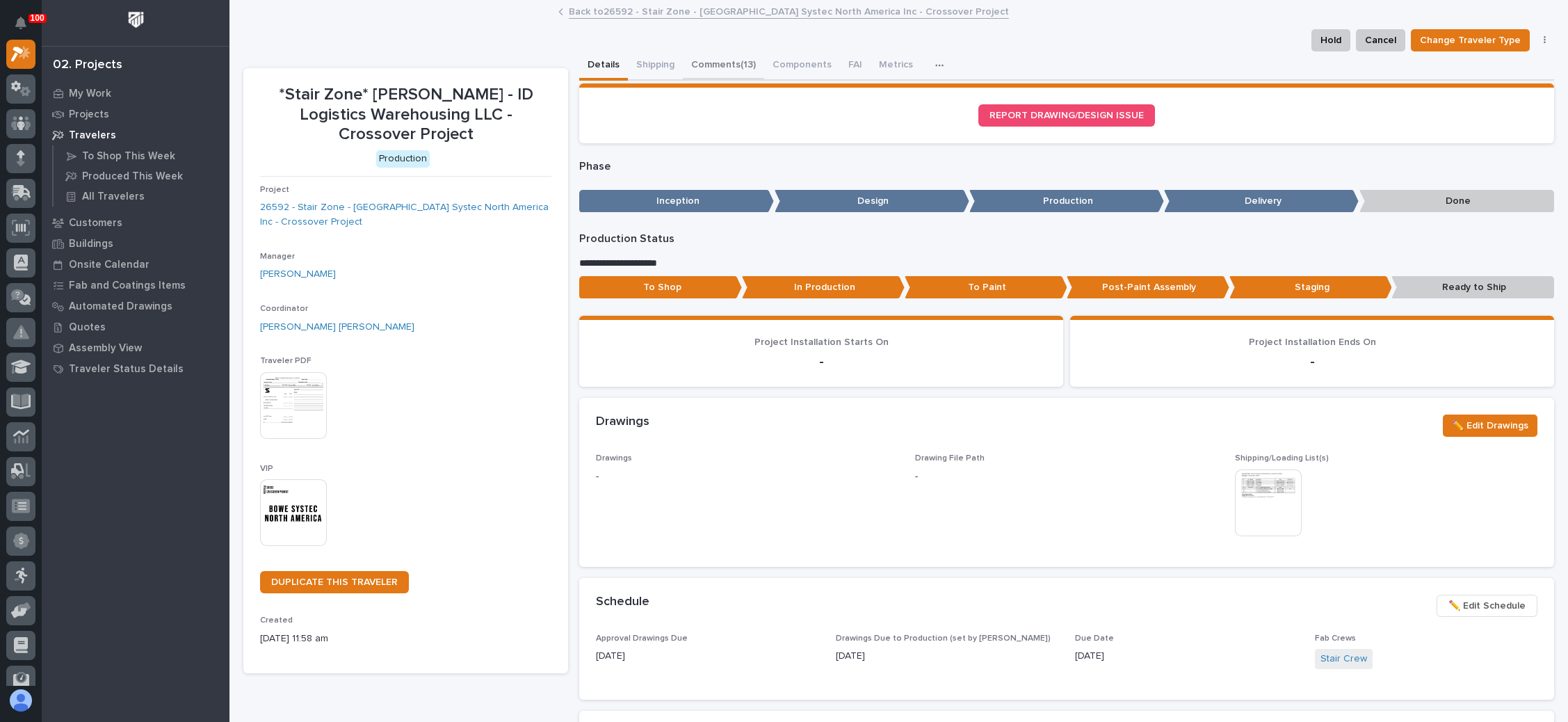
click at [732, 60] on button "Comments (13)" at bounding box center [723, 66] width 81 height 29
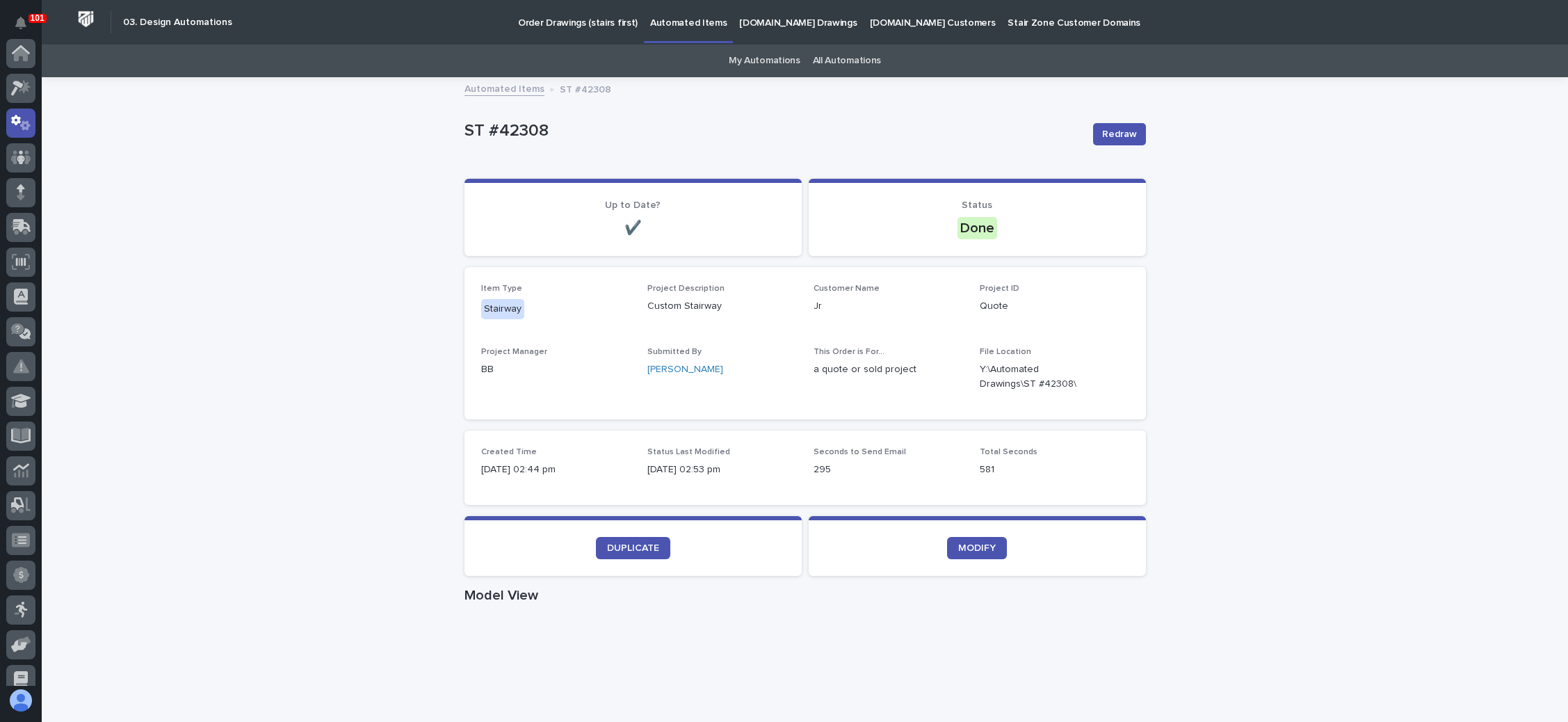
scroll to position [69, 0]
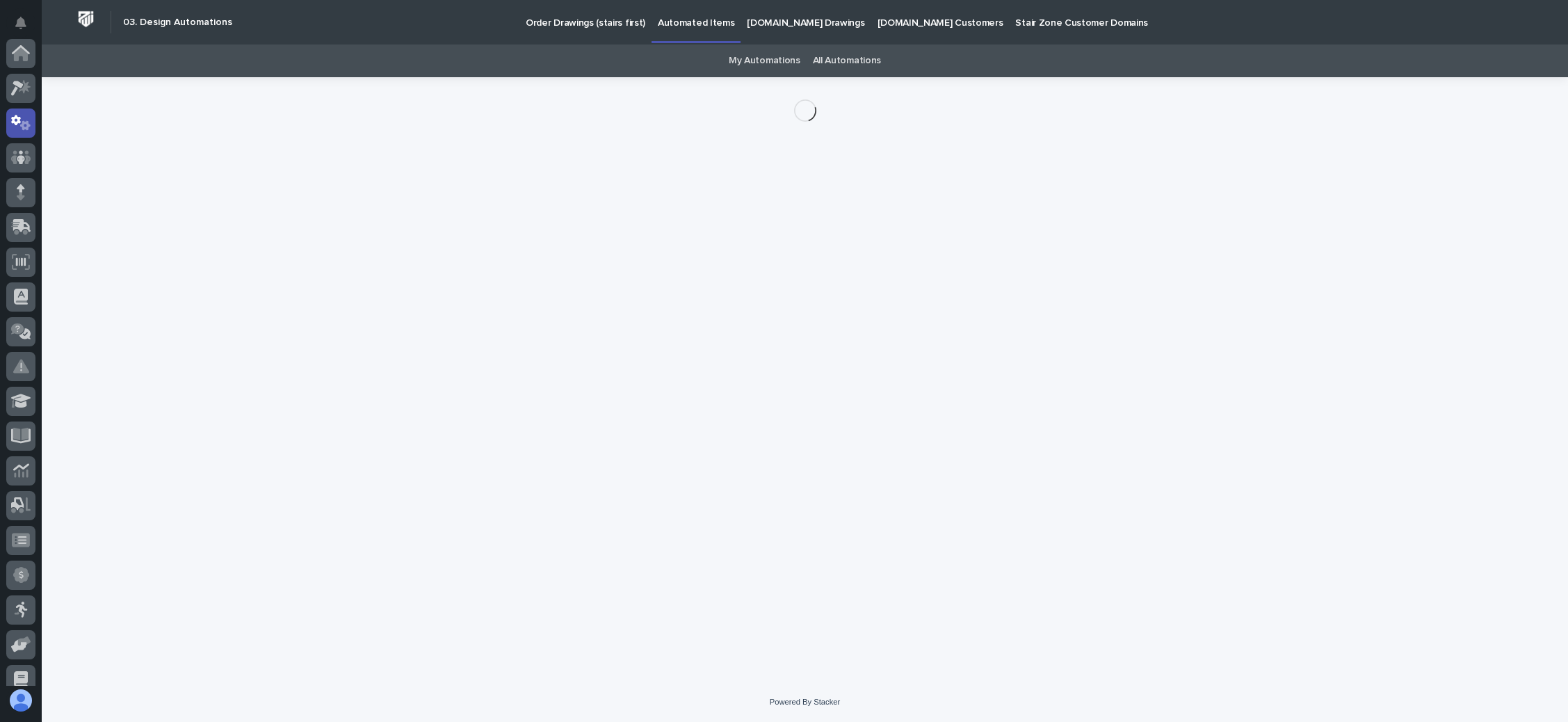
scroll to position [69, 0]
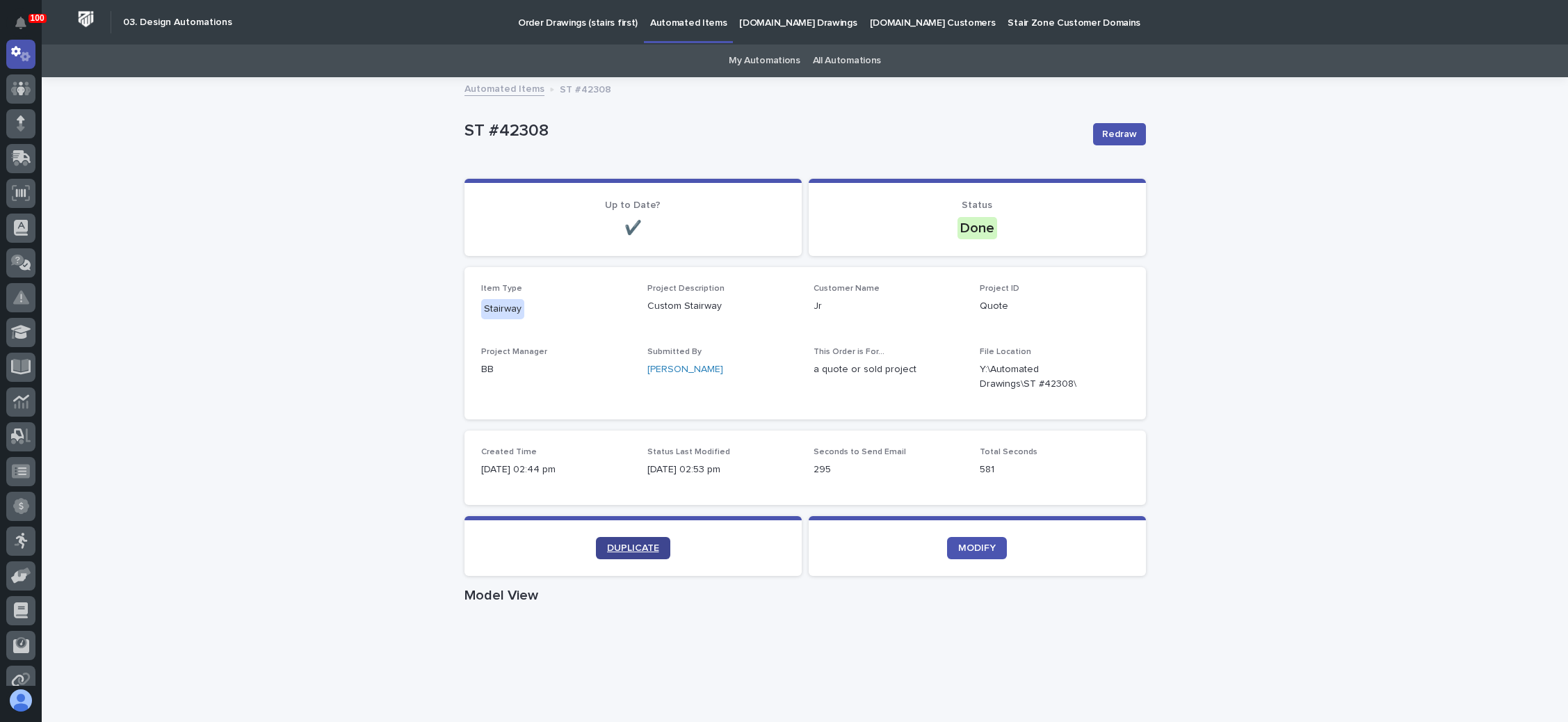
click at [630, 551] on span "DUPLICATE" at bounding box center [633, 548] width 52 height 10
